Goal: Book appointment/travel/reservation

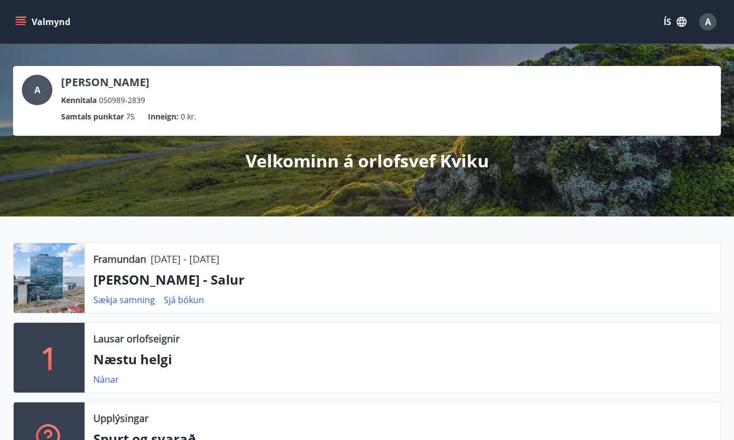
scroll to position [239, 0]
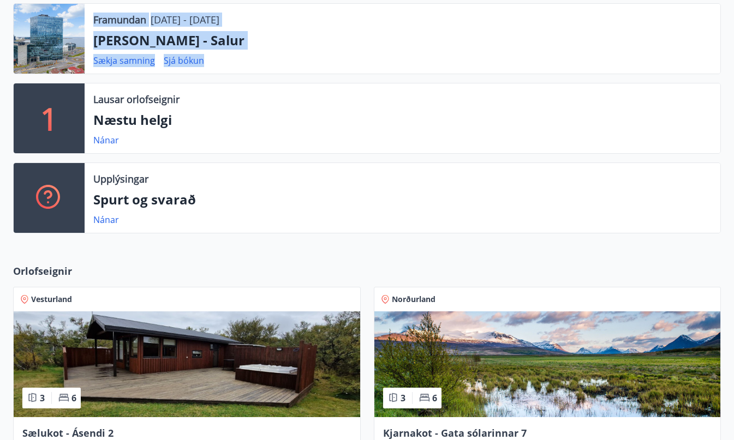
drag, startPoint x: 255, startPoint y: 66, endPoint x: 109, endPoint y: 12, distance: 155.3
click at [109, 12] on div "Framundan [DATE] - [DATE] [PERSON_NAME] - Salur Sækja samning Sjá bókun" at bounding box center [402, 39] width 635 height 70
click at [111, 16] on p "Framundan" at bounding box center [119, 20] width 53 height 14
drag, startPoint x: 98, startPoint y: 17, endPoint x: 270, endPoint y: 51, distance: 175.6
click at [270, 51] on div "Framundan [DATE] - [DATE] [PERSON_NAME] - Salur Sækja samning Sjá bókun" at bounding box center [402, 39] width 635 height 70
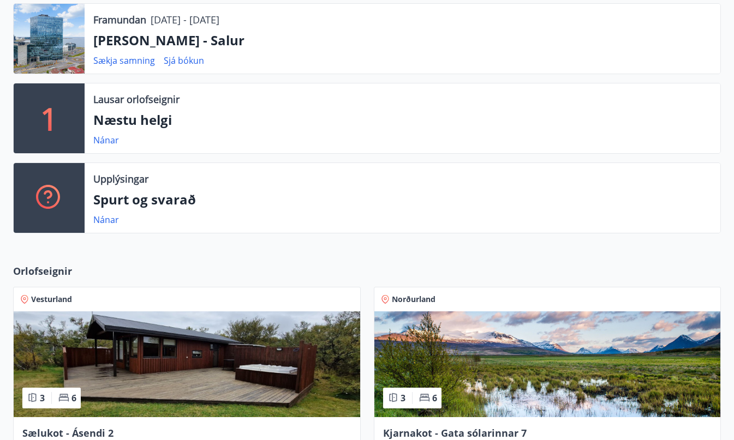
click at [270, 51] on div "Framundan [DATE] - [DATE] [PERSON_NAME] - Salur Sækja samning Sjá bókun" at bounding box center [402, 39] width 635 height 70
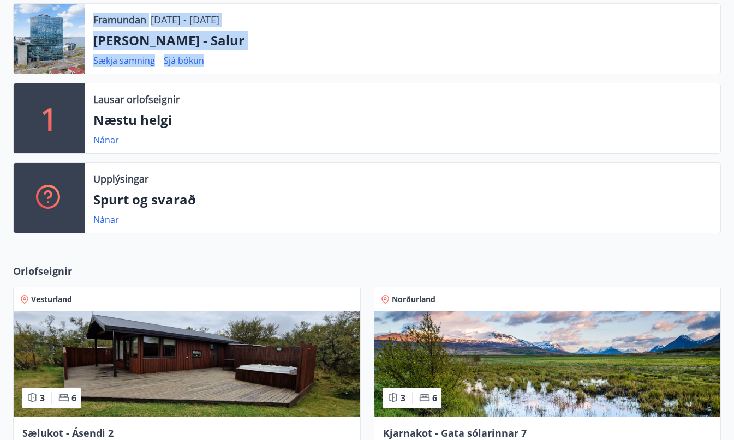
drag, startPoint x: 290, startPoint y: 61, endPoint x: 103, endPoint y: 19, distance: 191.1
click at [79, 14] on div "Framundan [DATE] - [DATE] [PERSON_NAME] - Salur Sækja samning Sjá bókun" at bounding box center [366, 38] width 707 height 71
click at [110, 21] on p "Framundan" at bounding box center [119, 20] width 53 height 14
drag, startPoint x: 98, startPoint y: 19, endPoint x: 250, endPoint y: 42, distance: 153.3
click at [250, 42] on div "Framundan [DATE] - [DATE] [PERSON_NAME] - Salur Sækja samning Sjá bókun" at bounding box center [402, 39] width 635 height 70
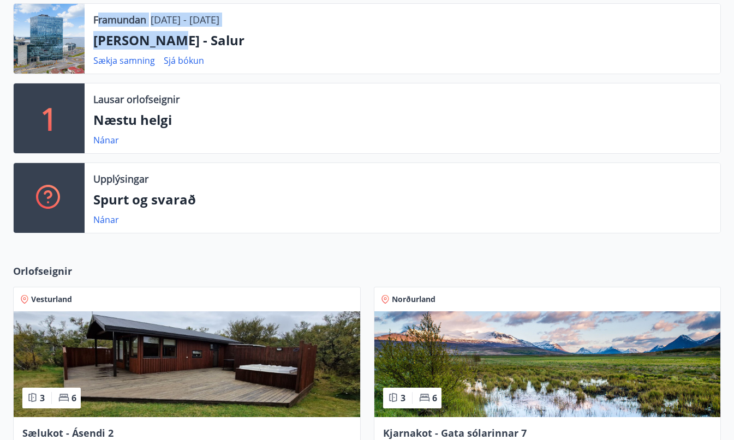
click at [250, 42] on p "[PERSON_NAME] - Salur" at bounding box center [402, 40] width 618 height 19
drag, startPoint x: 305, startPoint y: 55, endPoint x: 116, endPoint y: 16, distance: 192.8
click at [116, 17] on div "Framundan [DATE] - [DATE] [PERSON_NAME] - Salur Sækja samning Sjá bókun" at bounding box center [402, 39] width 635 height 70
click at [124, 21] on p "Framundan" at bounding box center [119, 20] width 53 height 14
drag, startPoint x: 134, startPoint y: 31, endPoint x: 274, endPoint y: 58, distance: 142.9
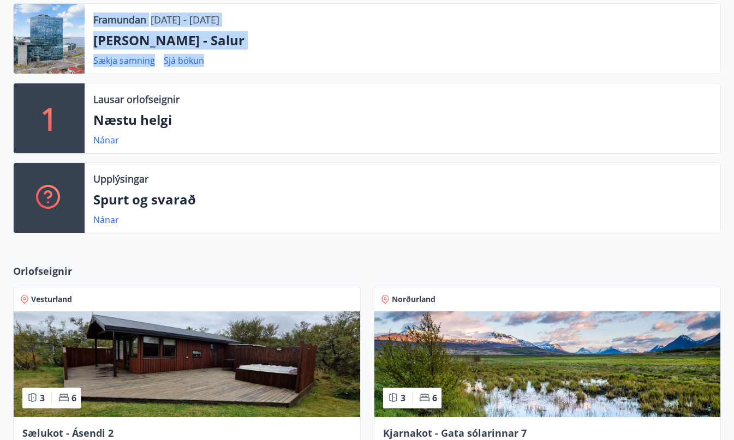
click at [274, 58] on div "Framundan [DATE] - [DATE] [PERSON_NAME] - Salur Sækja samning Sjá bókun" at bounding box center [366, 38] width 707 height 71
click at [274, 58] on div "Sækja samning Sjá bókun" at bounding box center [402, 60] width 618 height 13
drag, startPoint x: 271, startPoint y: 60, endPoint x: 97, endPoint y: 17, distance: 179.2
click at [97, 17] on div "Framundan [DATE] - [DATE] [PERSON_NAME] - Salur Sækja samning Sjá bókun" at bounding box center [402, 39] width 635 height 70
click at [104, 20] on p "Framundan" at bounding box center [119, 20] width 53 height 14
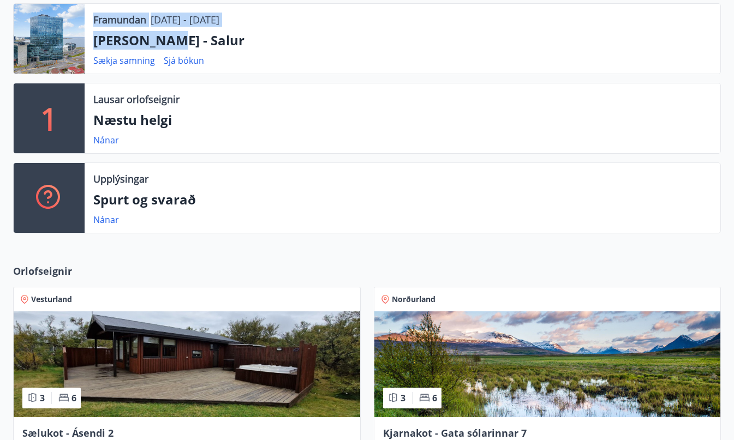
drag, startPoint x: 92, startPoint y: 17, endPoint x: 245, endPoint y: 49, distance: 156.6
click at [245, 49] on div "Framundan [DATE] - [DATE] [PERSON_NAME] - Salur Sækja samning Sjá bókun" at bounding box center [402, 39] width 635 height 70
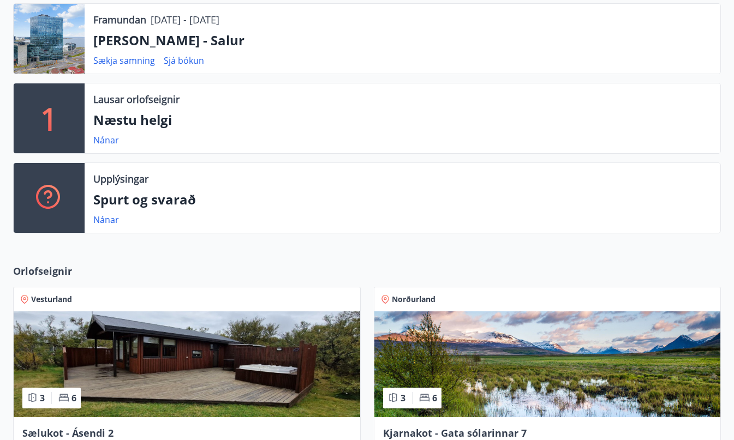
click at [266, 53] on div "Framundan [DATE] - [DATE] [PERSON_NAME] - Salur Sækja samning Sjá bókun" at bounding box center [402, 39] width 635 height 70
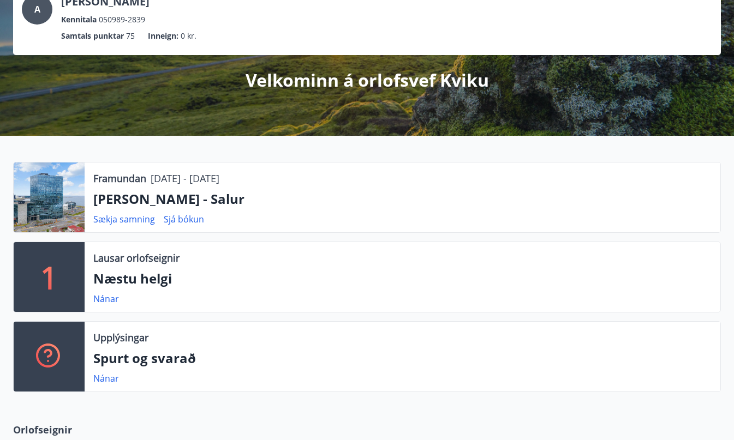
scroll to position [94, 0]
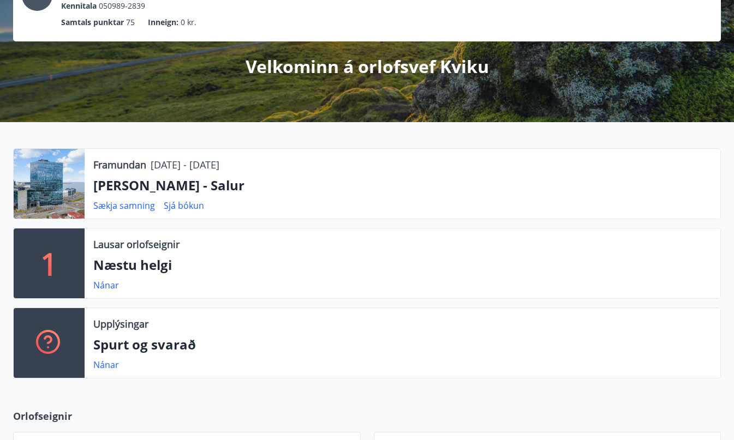
click at [113, 189] on p "[PERSON_NAME] - Salur" at bounding box center [402, 185] width 618 height 19
click at [46, 186] on div at bounding box center [49, 184] width 71 height 70
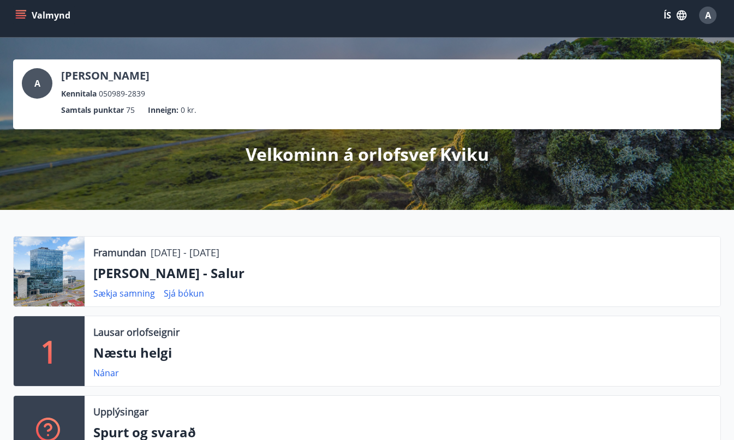
click at [63, 266] on div at bounding box center [49, 272] width 71 height 70
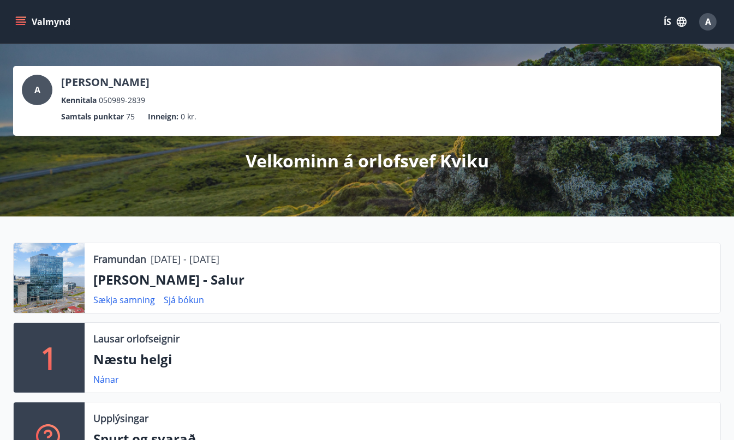
click at [19, 23] on icon "menu" at bounding box center [20, 21] width 11 height 11
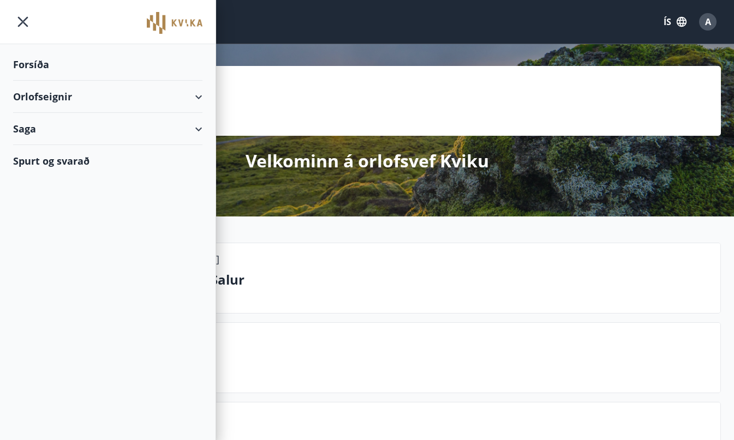
click at [69, 100] on div "Orlofseignir" at bounding box center [107, 97] width 189 height 32
click at [53, 126] on div "Framboð" at bounding box center [108, 124] width 172 height 23
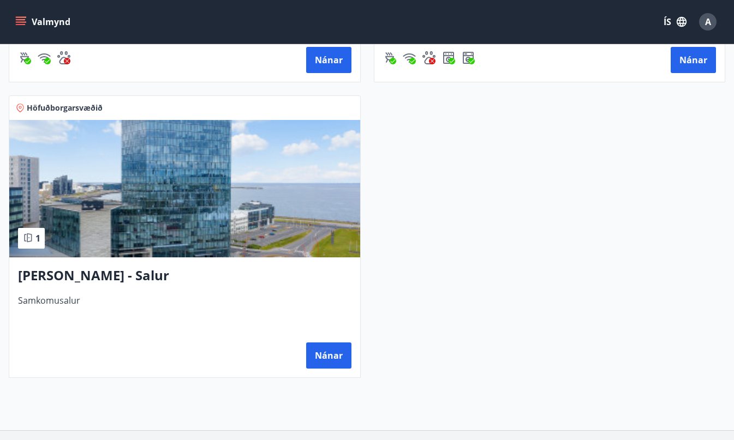
click at [73, 293] on div "Iða - Salur Samkomusalur Nánar" at bounding box center [184, 317] width 351 height 120
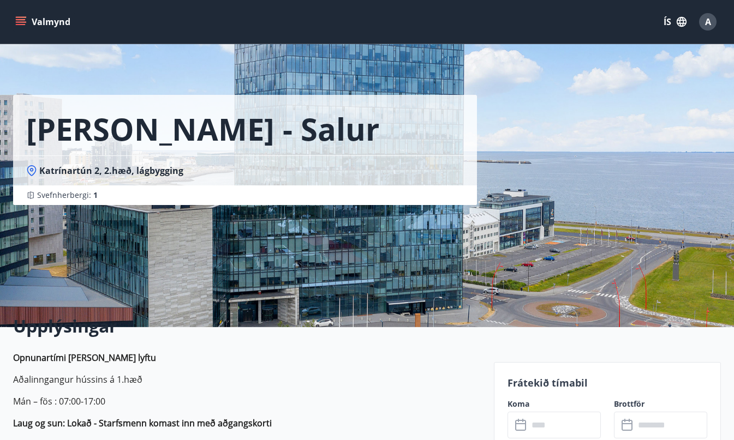
click at [178, 199] on div "Svefnherbergi : 1" at bounding box center [244, 195] width 437 height 11
